Goal: Navigation & Orientation: Find specific page/section

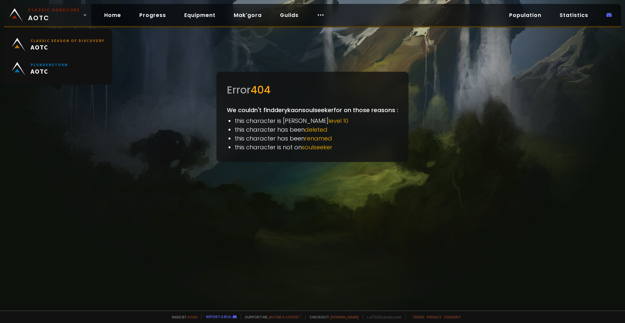
click at [38, 18] on span "Classic Hardcore AOTC" at bounding box center [54, 15] width 52 height 16
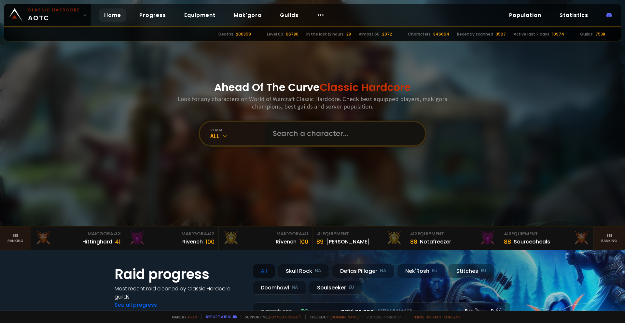
click at [279, 132] on input "text" at bounding box center [343, 133] width 148 height 23
click at [280, 13] on link "Guilds" at bounding box center [289, 14] width 29 height 13
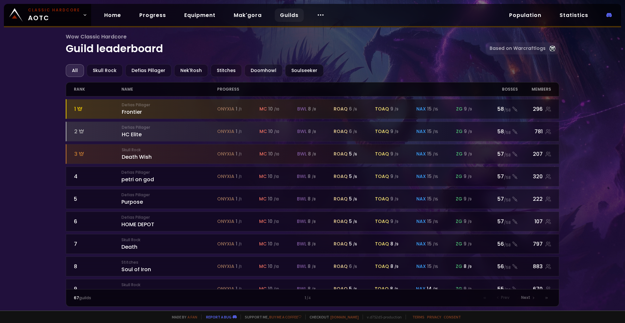
click at [297, 70] on div "Soulseeker" at bounding box center [304, 70] width 38 height 13
